Goal: Navigation & Orientation: Find specific page/section

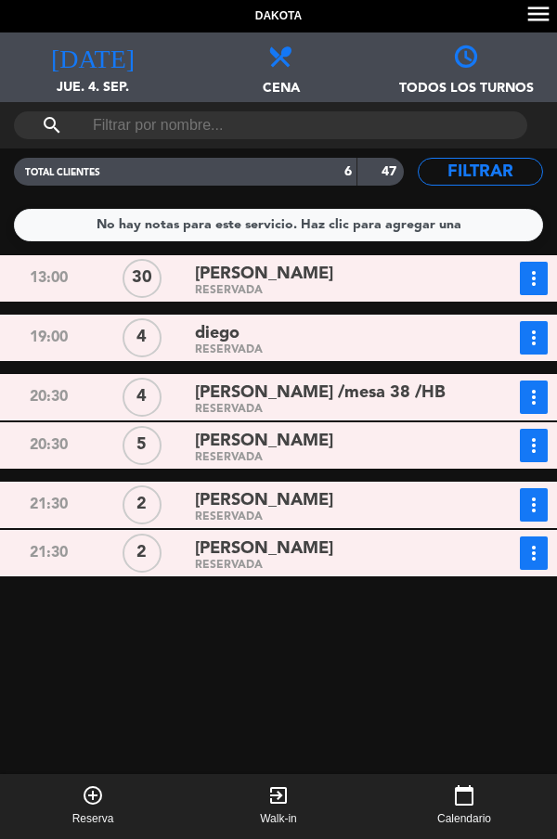
click at [340, 447] on div "[PERSON_NAME]" at bounding box center [328, 441] width 267 height 25
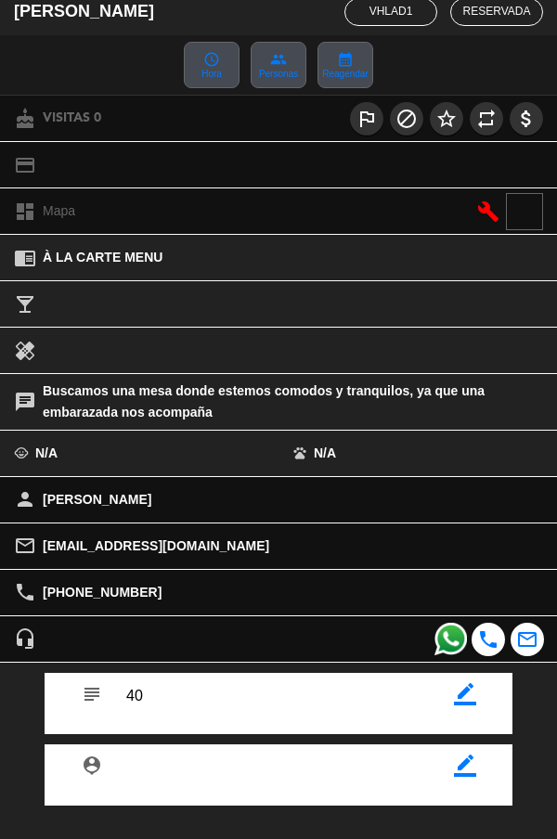
scroll to position [211, 0]
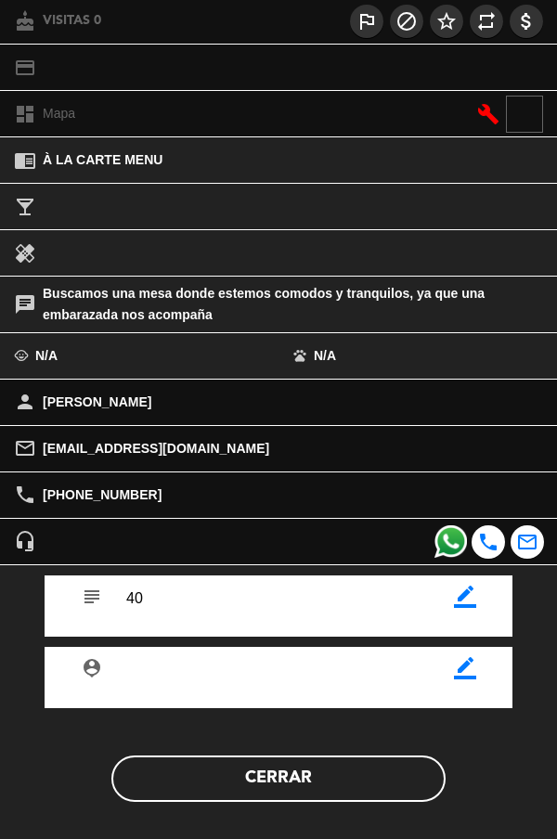
click at [389, 791] on button "Cerrar" at bounding box center [278, 778] width 334 height 46
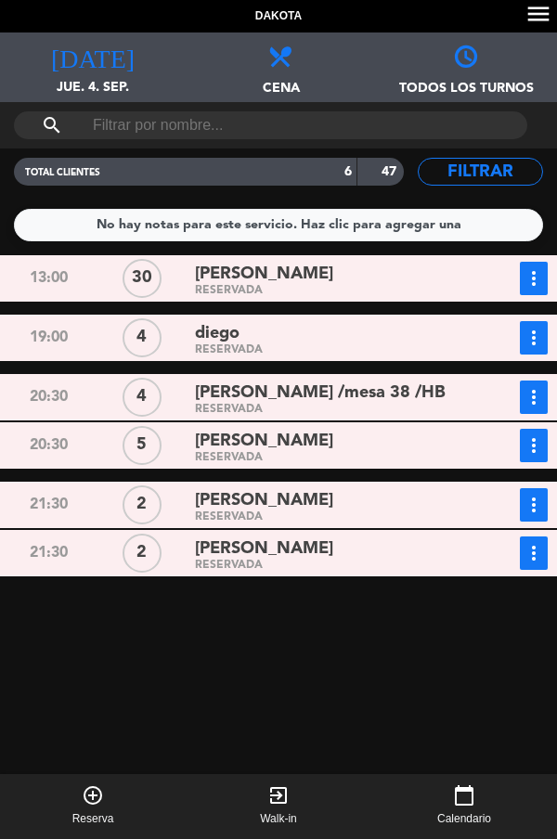
scroll to position [27, 0]
click at [542, 831] on button "calendar_today Calendario" at bounding box center [464, 806] width 186 height 65
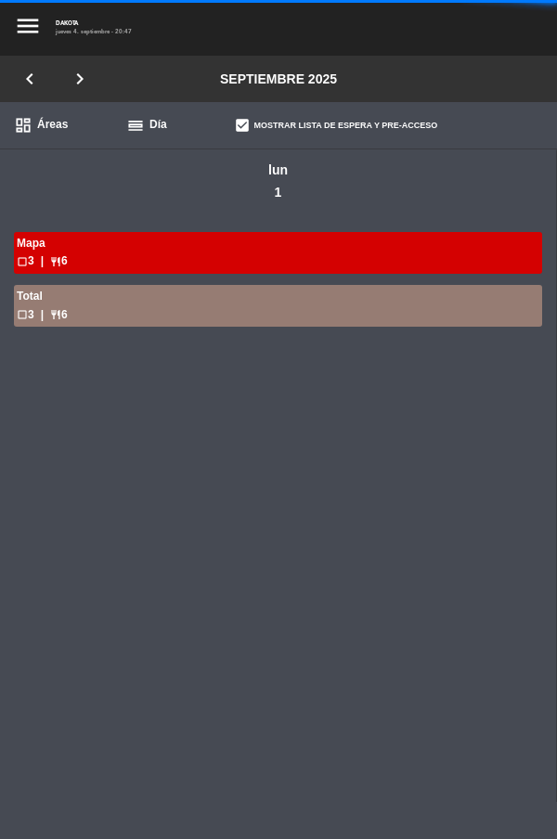
scroll to position [0, 1670]
